Goal: Task Accomplishment & Management: Use online tool/utility

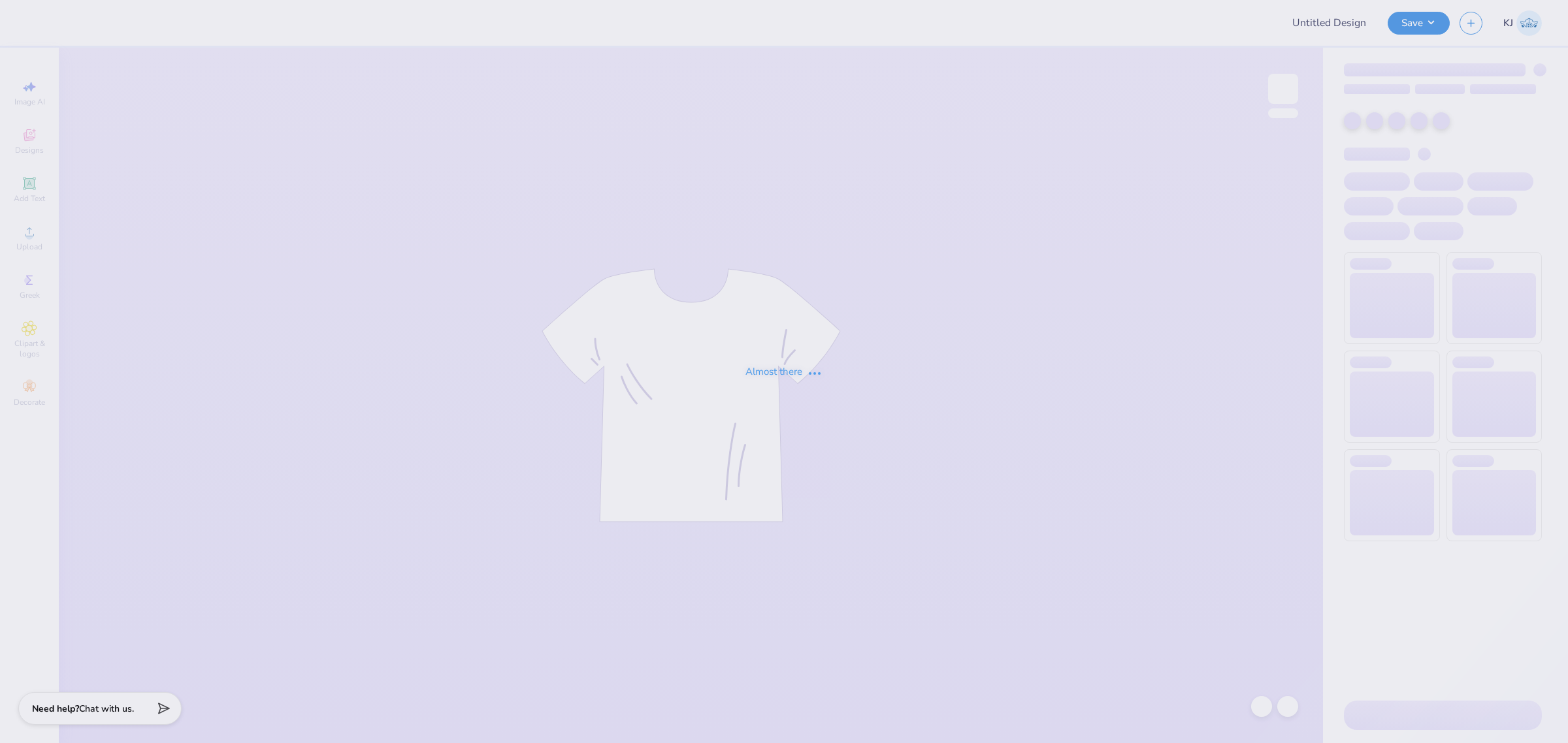
type input "Sigep Fall Rush Tshirt"
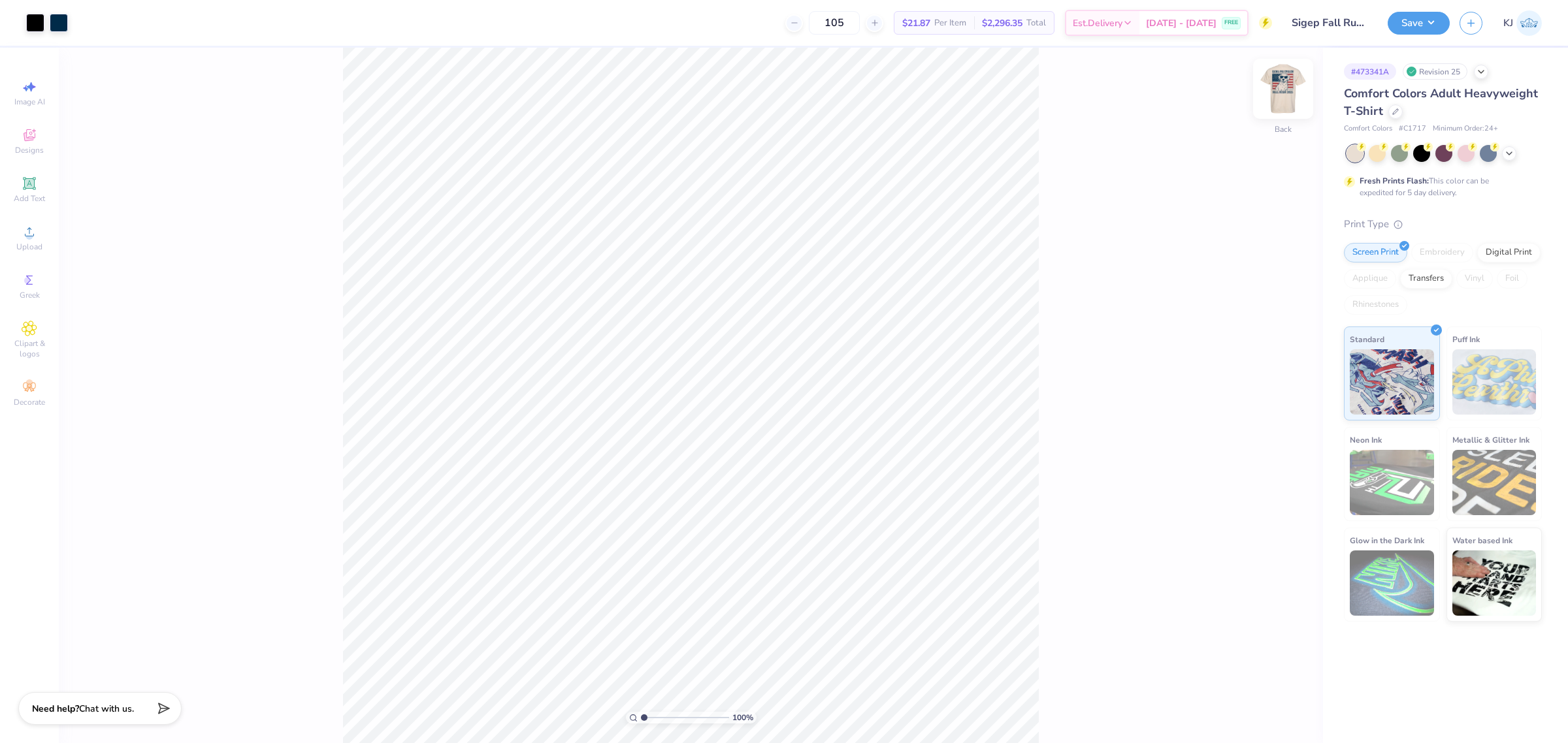
click at [1289, 85] on img at bounding box center [1283, 89] width 52 height 52
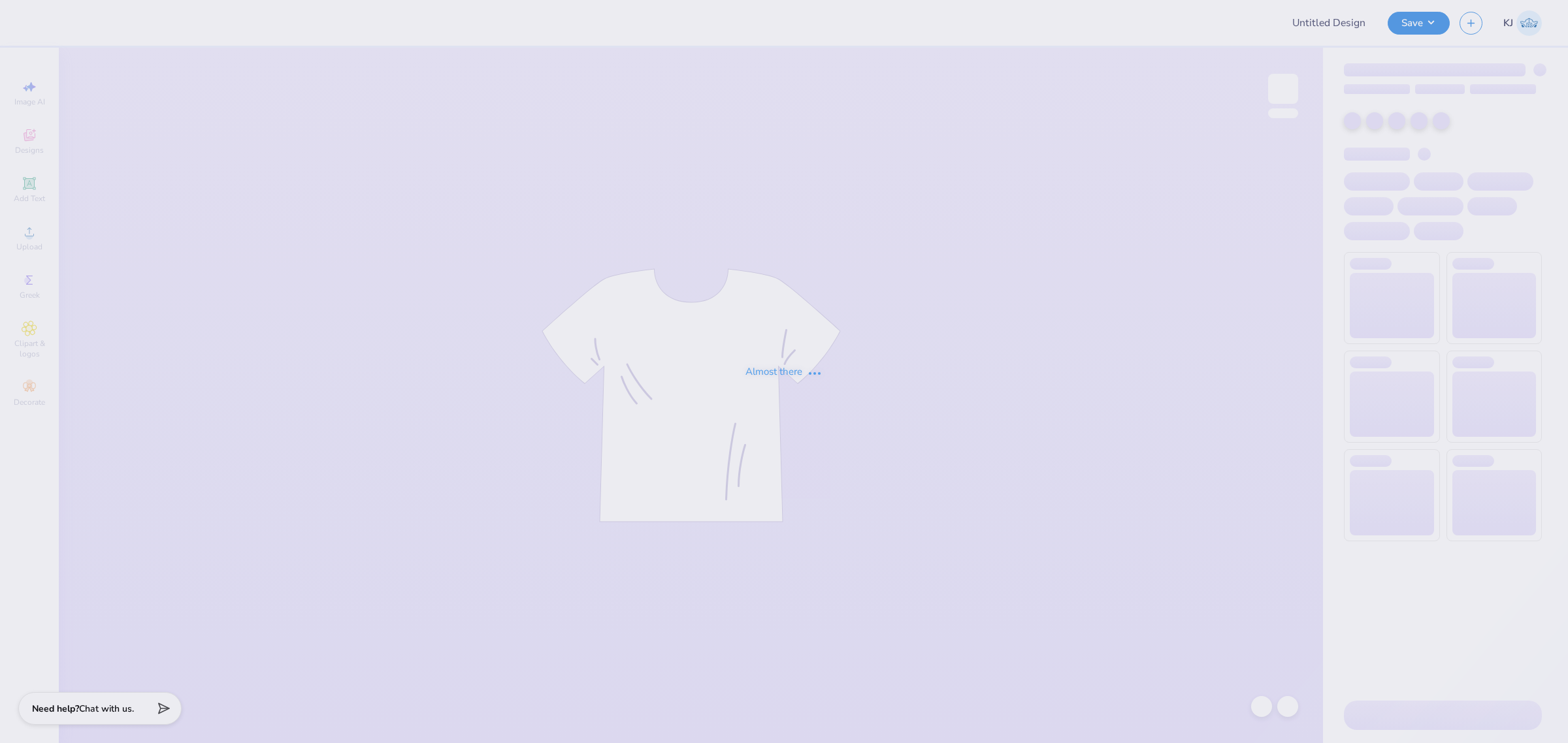
type input "Sigep Fall Rush Tshirt"
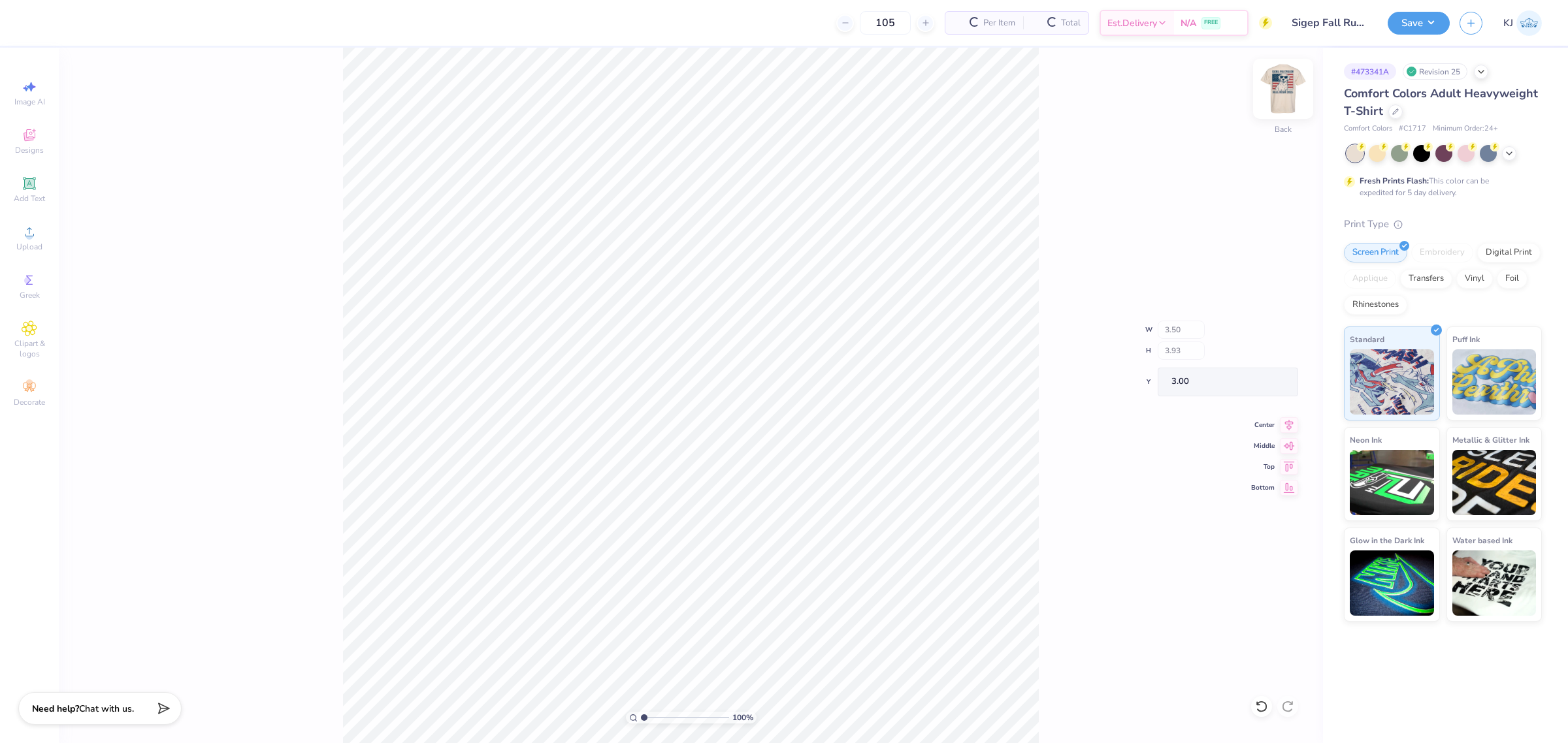
click at [1285, 82] on img at bounding box center [1283, 89] width 52 height 52
click at [1109, 393] on div "100 % Front W 12.50 12.50 " H 13.63 13.63 " Y 3.00 3.00 " Center Middle Top Bot…" at bounding box center [691, 395] width 1264 height 695
click at [1189, 312] on div "100 % Front" at bounding box center [691, 395] width 1264 height 695
click at [41, 230] on div "Upload" at bounding box center [29, 238] width 46 height 39
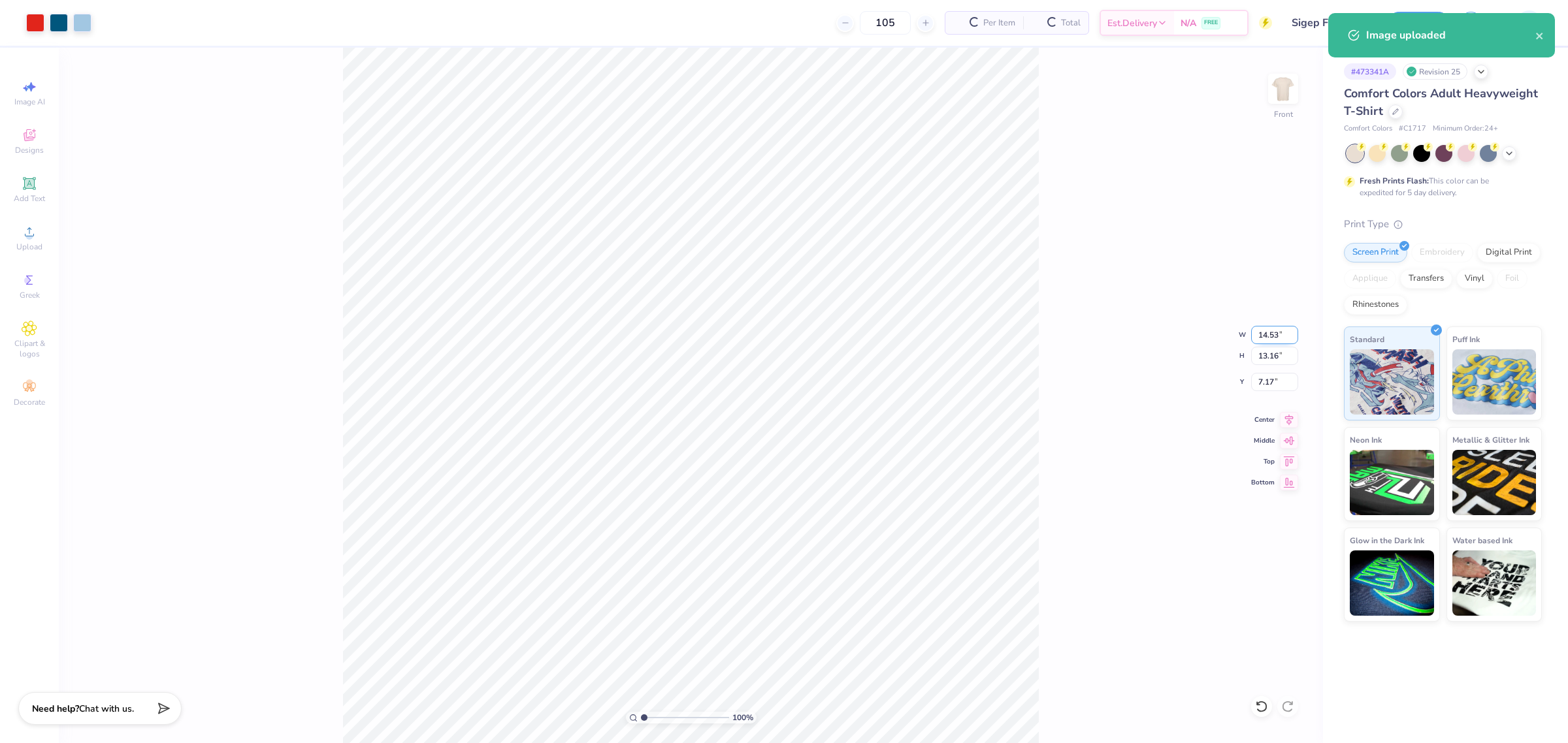
click at [1274, 331] on input "14.53" at bounding box center [1275, 335] width 47 height 18
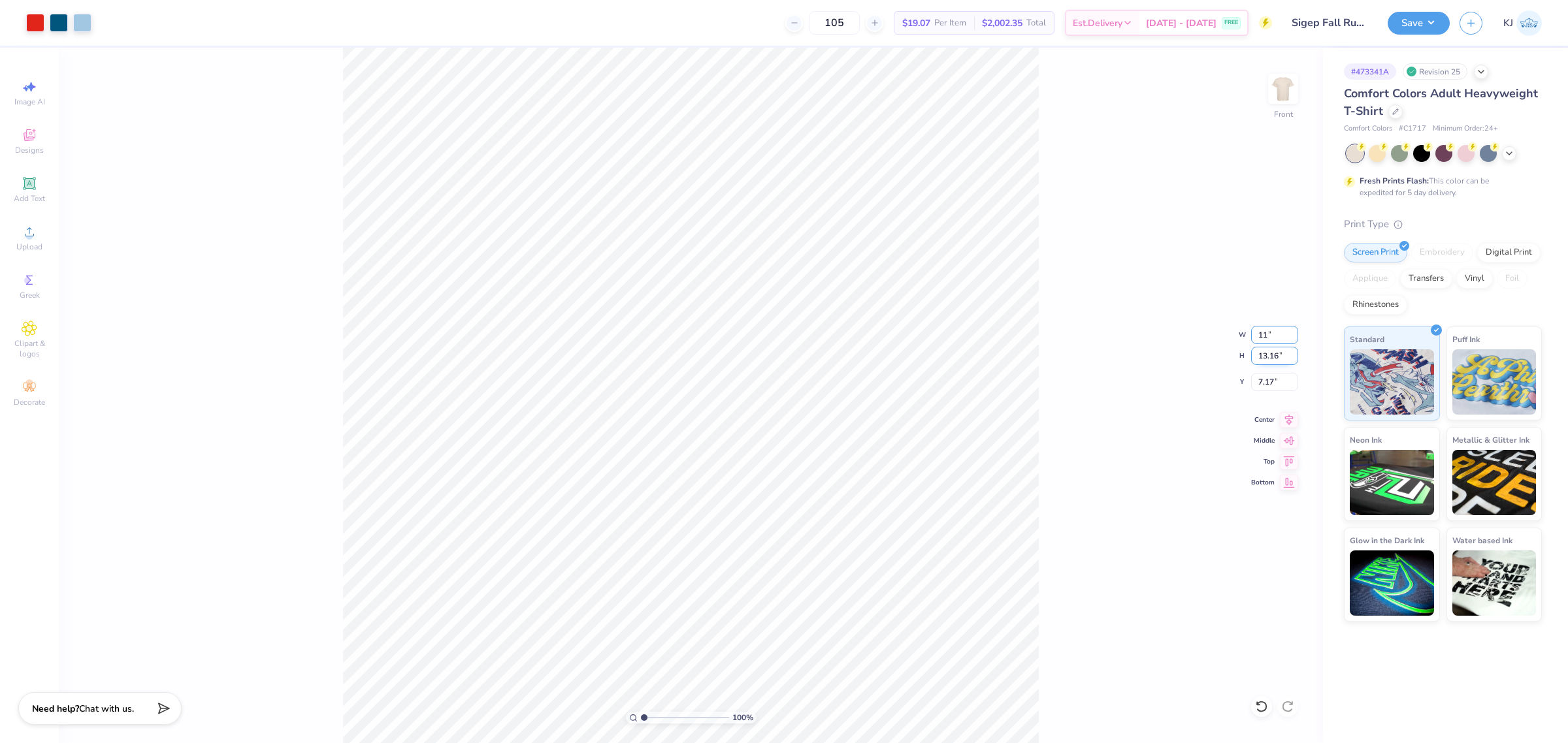
type input "11.00"
type input "9.97"
click at [1265, 382] on input "8.77" at bounding box center [1275, 382] width 47 height 18
type input "3.00"
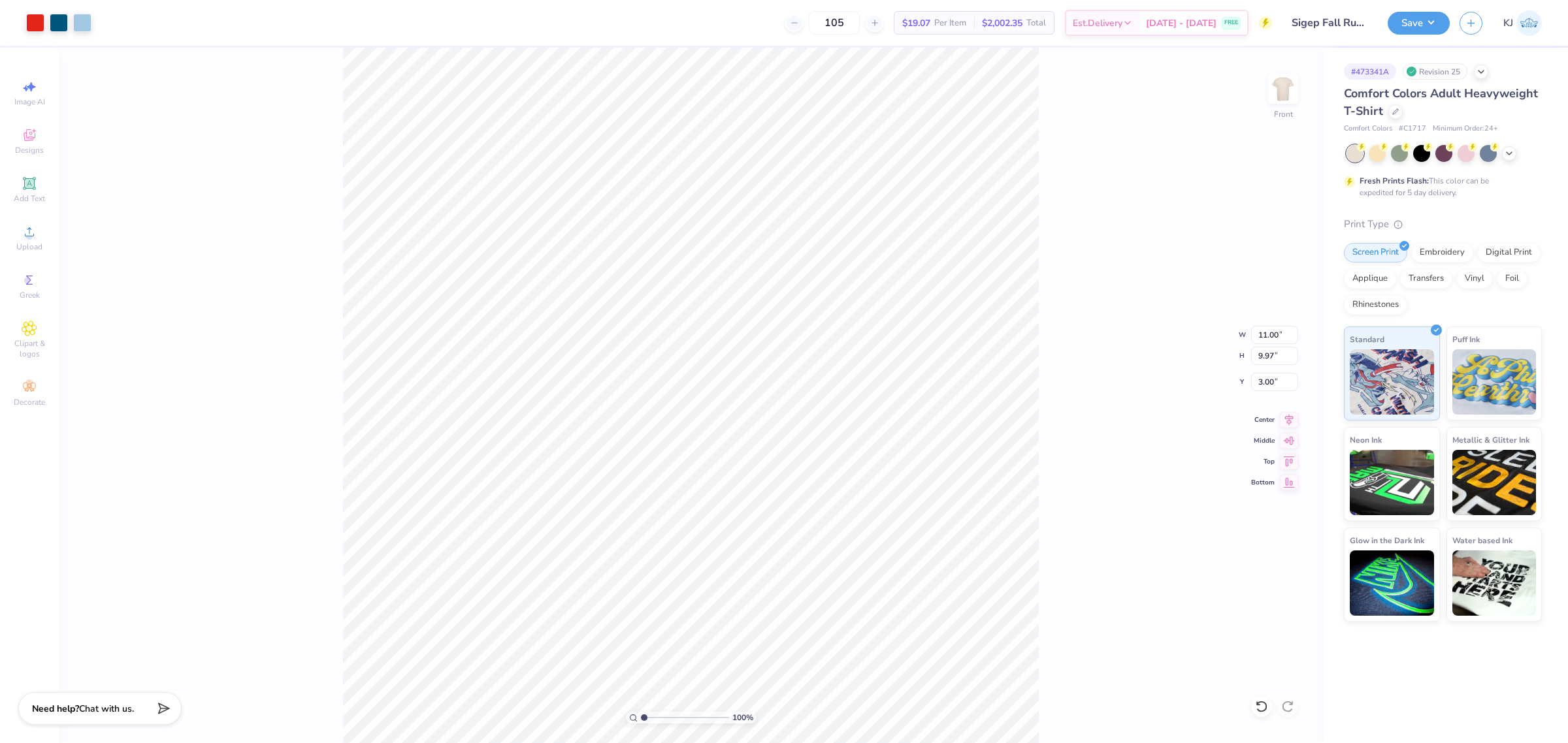
click at [1110, 405] on div "100 % Front W 11.00 11.00 " H 9.97 9.97 " Y 3.00 3.00 " Center Middle Top Bottom" at bounding box center [691, 395] width 1264 height 695
click at [1291, 91] on img at bounding box center [1283, 89] width 52 height 52
click at [43, 235] on div "Upload" at bounding box center [29, 238] width 46 height 39
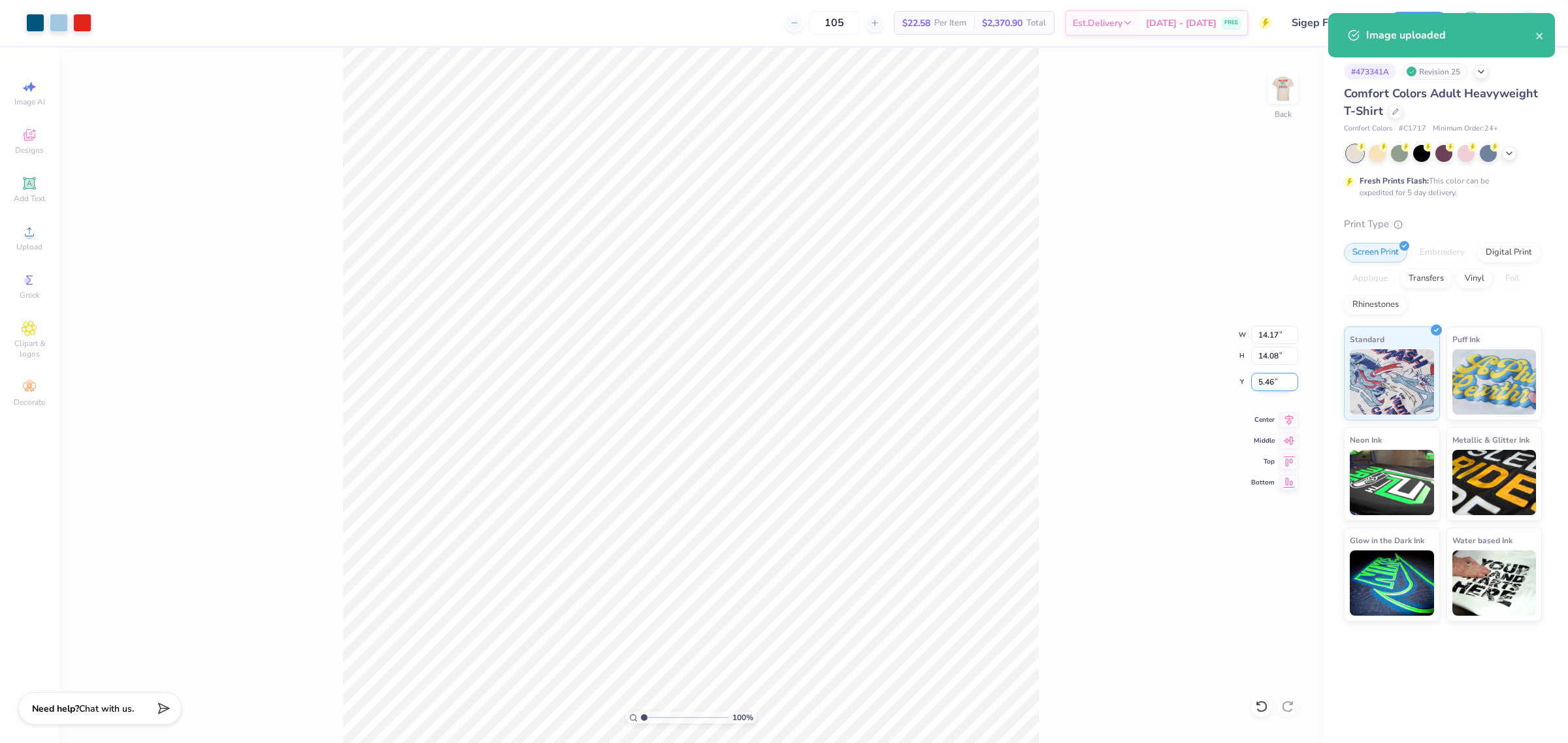
click at [1266, 383] on input "5.46" at bounding box center [1275, 382] width 47 height 18
click at [1260, 333] on input "14.17" at bounding box center [1275, 335] width 47 height 18
click at [1264, 379] on input "5.46" at bounding box center [1275, 382] width 47 height 18
type input "3.50"
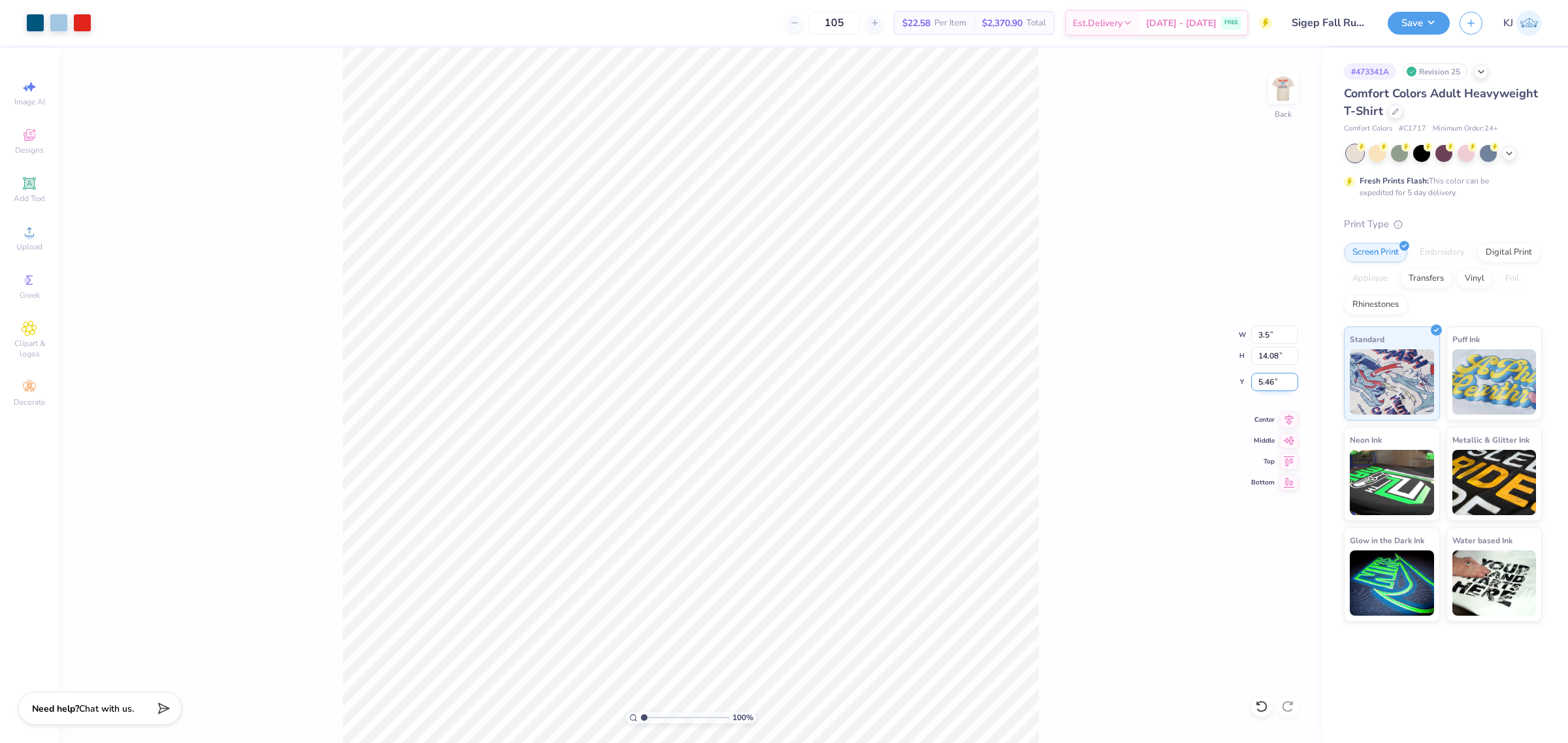
type input "3.48"
click at [1264, 379] on input "10.76" at bounding box center [1275, 382] width 47 height 18
type input "3.00"
click at [1124, 374] on div "100 % Back W 3.50 3.50 " H 3.48 3.48 " Y 3.00 3.00 " Center Middle Top Bottom" at bounding box center [691, 395] width 1264 height 695
click at [1279, 89] on img at bounding box center [1283, 89] width 52 height 52
